Goal: Transaction & Acquisition: Purchase product/service

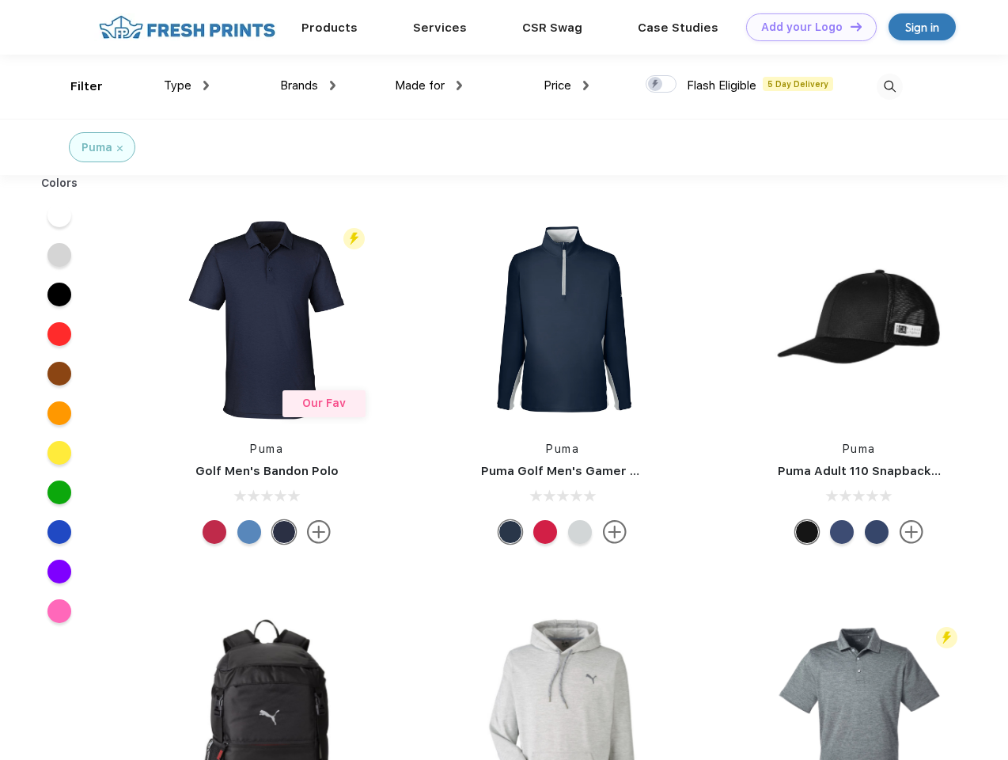
scroll to position [1, 0]
click at [806, 27] on link "Add your Logo Design Tool" at bounding box center [811, 27] width 131 height 28
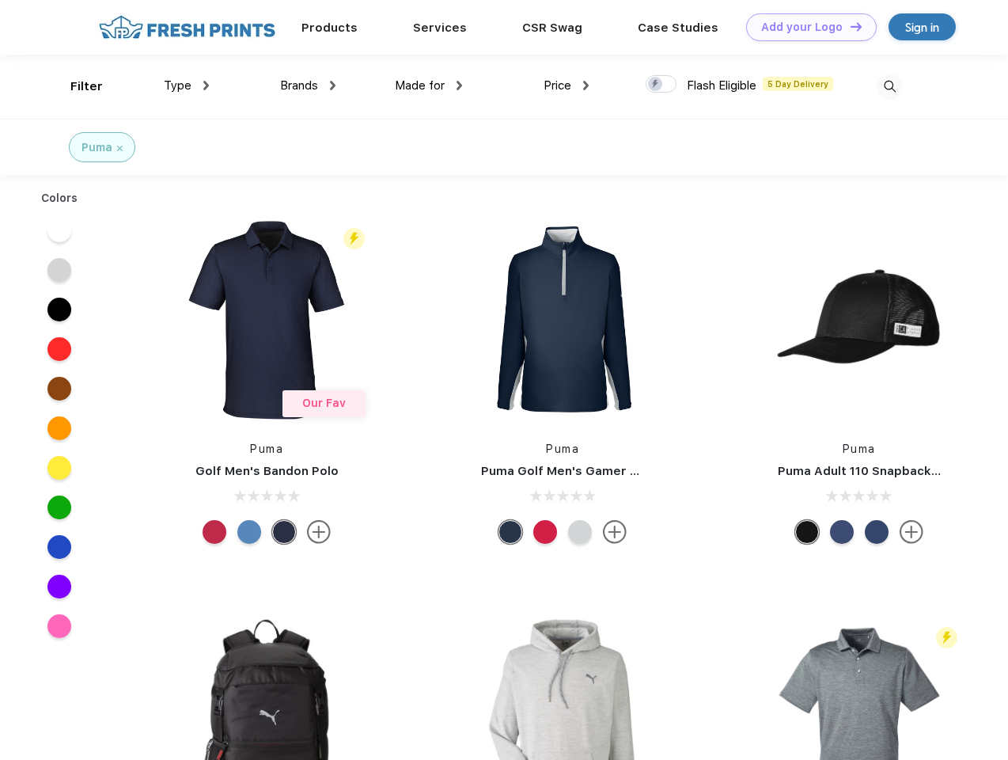
click at [0, 0] on div "Design Tool" at bounding box center [0, 0] width 0 height 0
click at [849, 26] on link "Add your Logo Design Tool" at bounding box center [811, 27] width 131 height 28
click at [76, 86] on div "Filter" at bounding box center [86, 87] width 32 height 18
click at [187, 85] on span "Type" at bounding box center [178, 85] width 28 height 14
click at [308, 85] on span "Brands" at bounding box center [299, 85] width 38 height 14
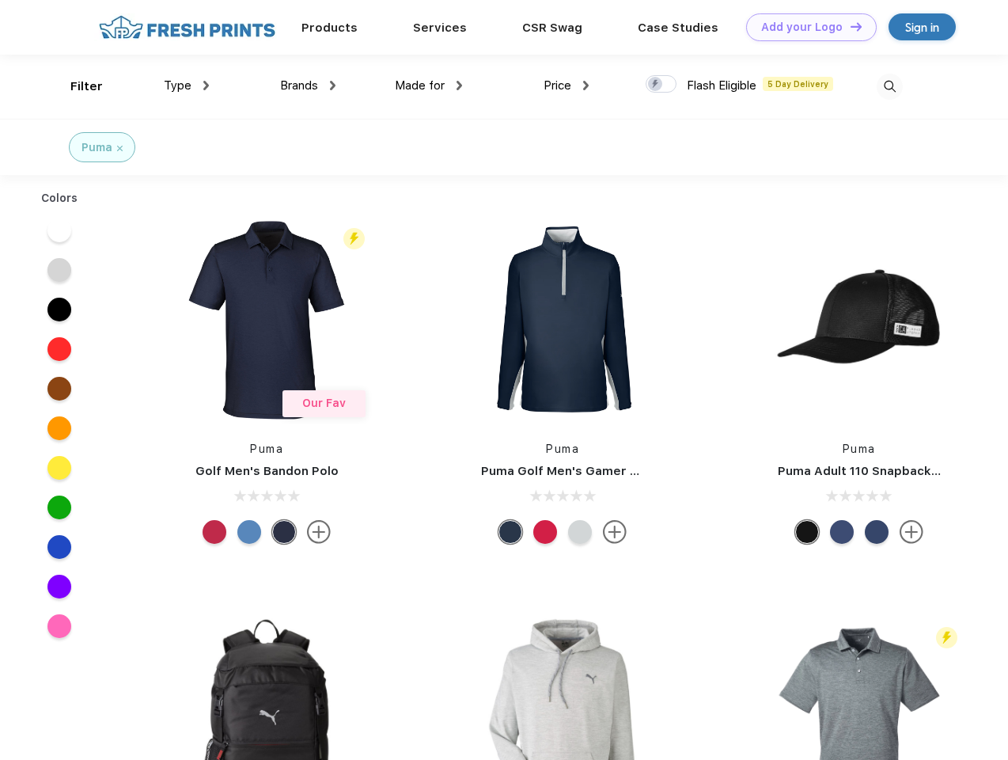
click at [429, 85] on span "Made for" at bounding box center [420, 85] width 50 height 14
click at [567, 85] on span "Price" at bounding box center [558, 85] width 28 height 14
click at [662, 85] on div at bounding box center [661, 83] width 31 height 17
click at [656, 85] on input "checkbox" at bounding box center [651, 79] width 10 height 10
click at [890, 86] on img at bounding box center [890, 87] width 26 height 26
